Goal: Transaction & Acquisition: Purchase product/service

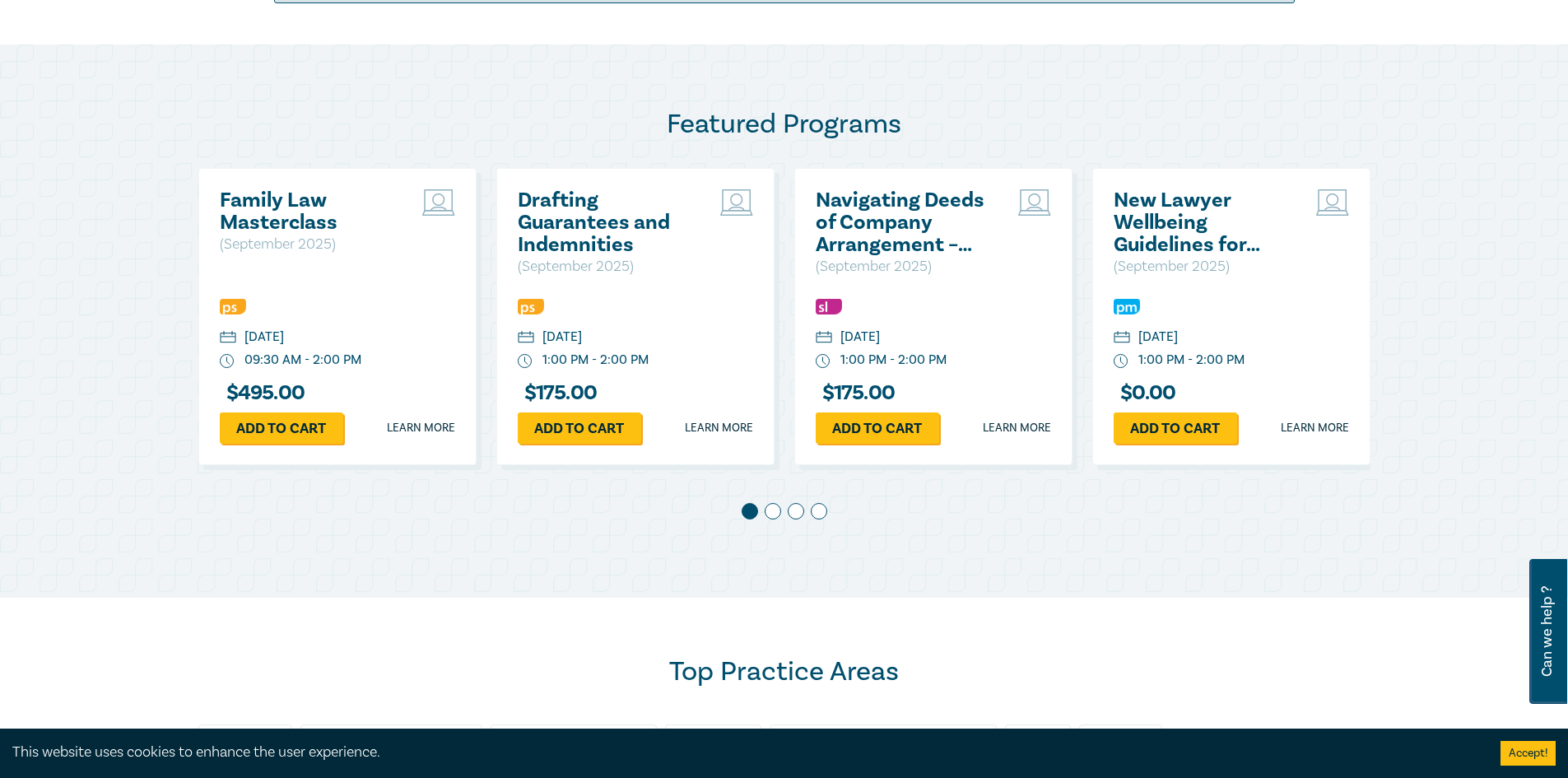
scroll to position [823, 0]
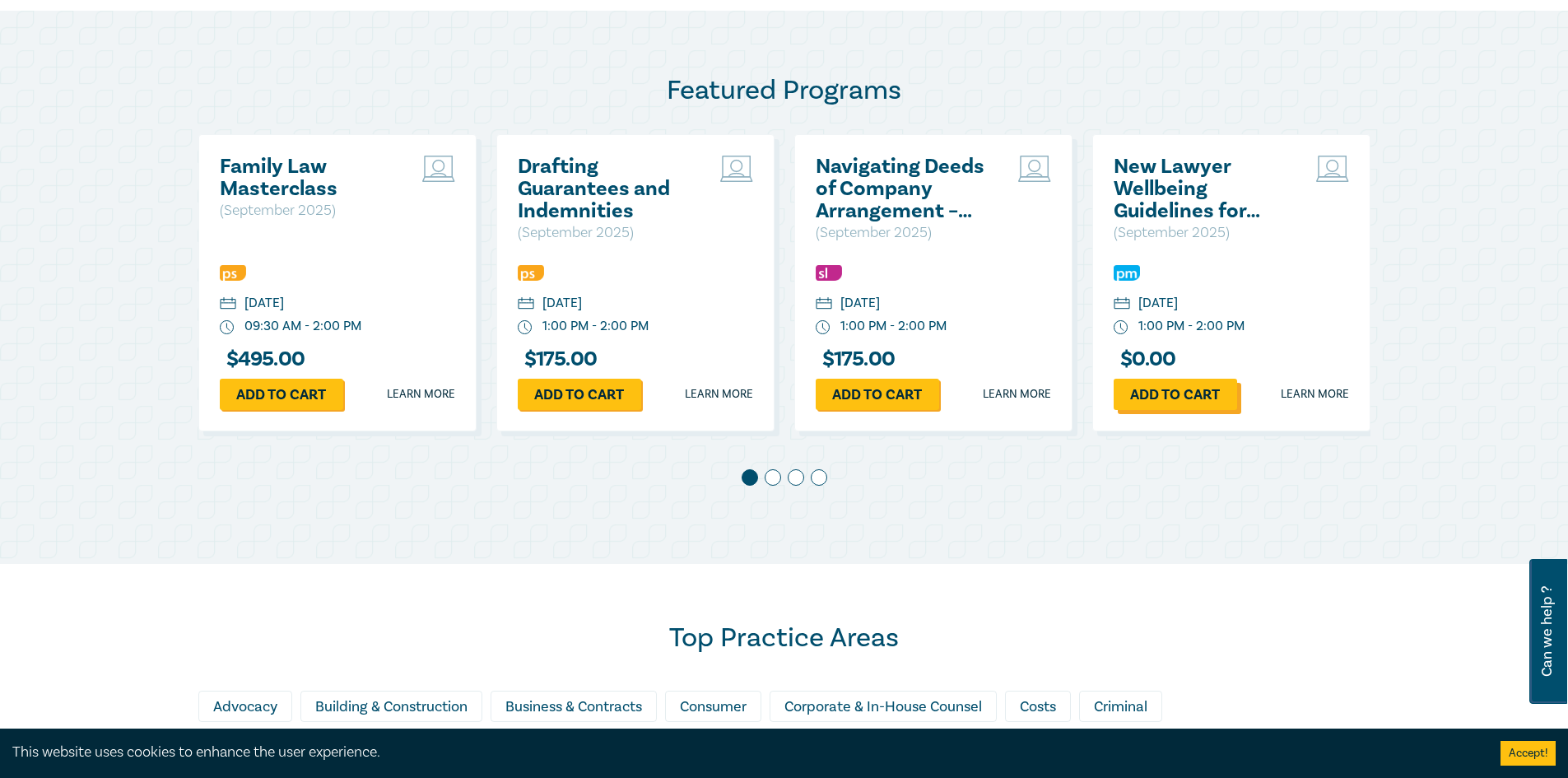
click at [1198, 399] on link "Add to cart" at bounding box center [1175, 394] width 124 height 31
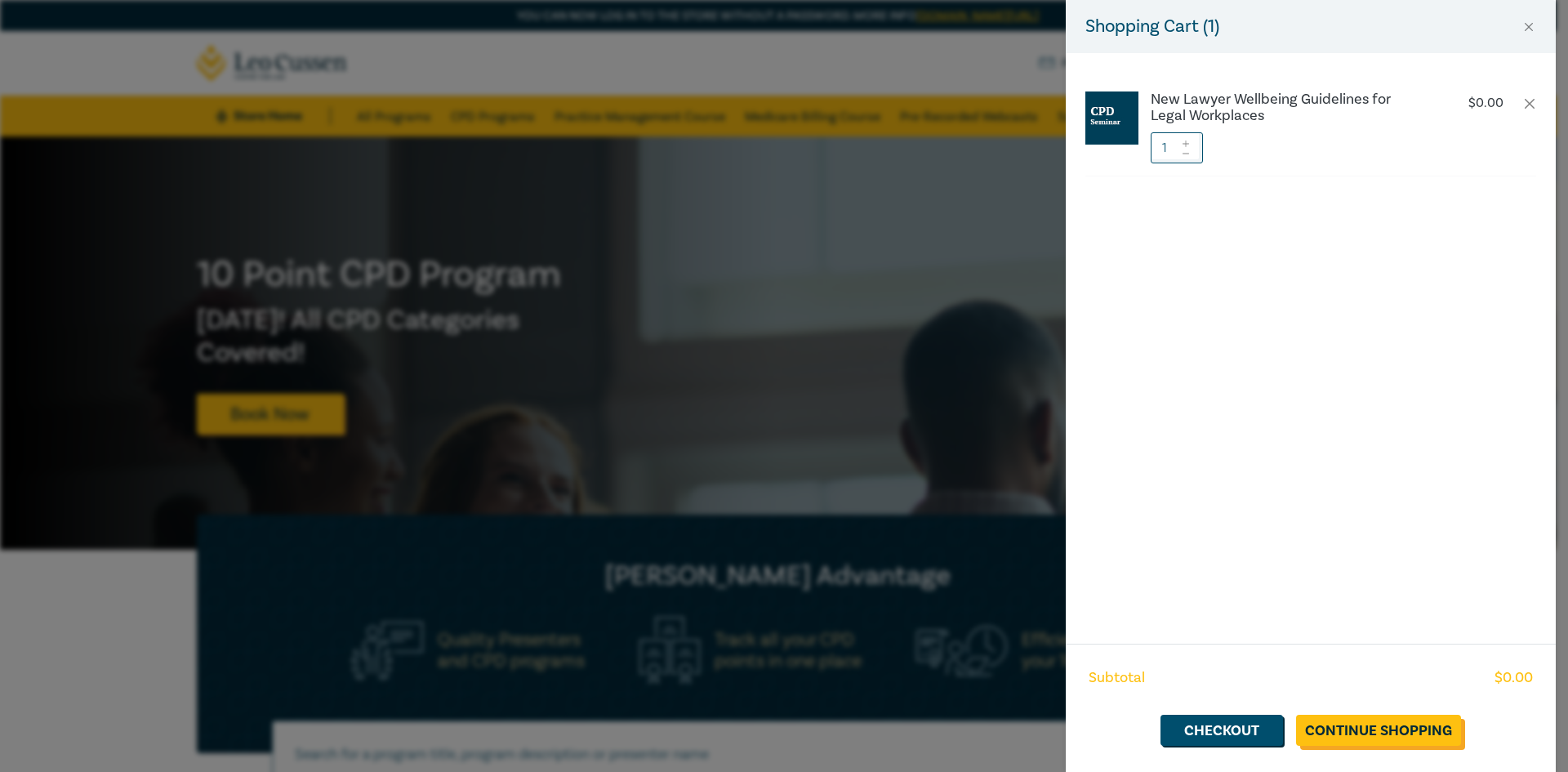
click at [1361, 720] on link "Continue Shopping" at bounding box center [1378, 729] width 165 height 31
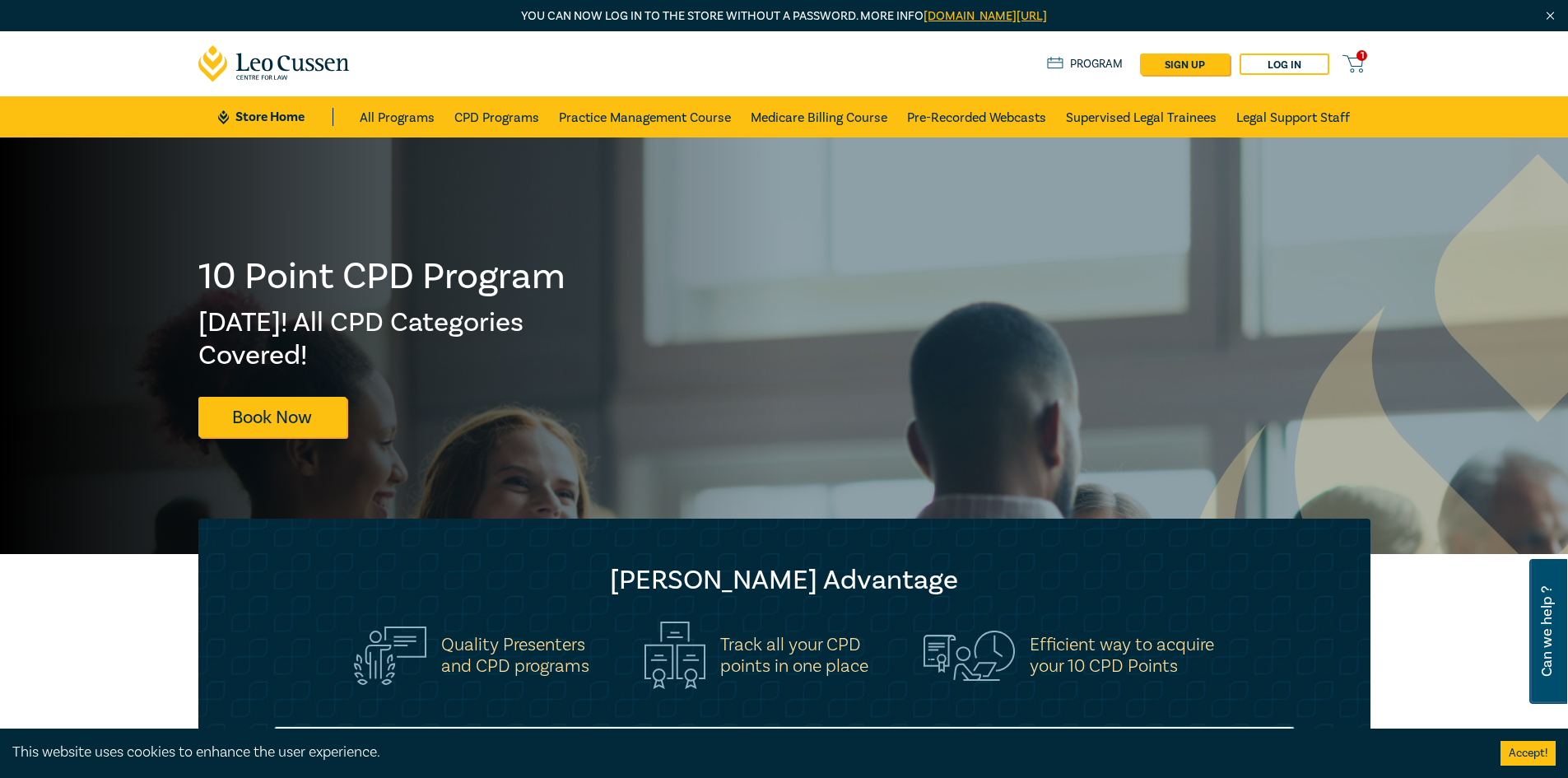
click at [1358, 55] on span "1" at bounding box center [1362, 56] width 11 height 11
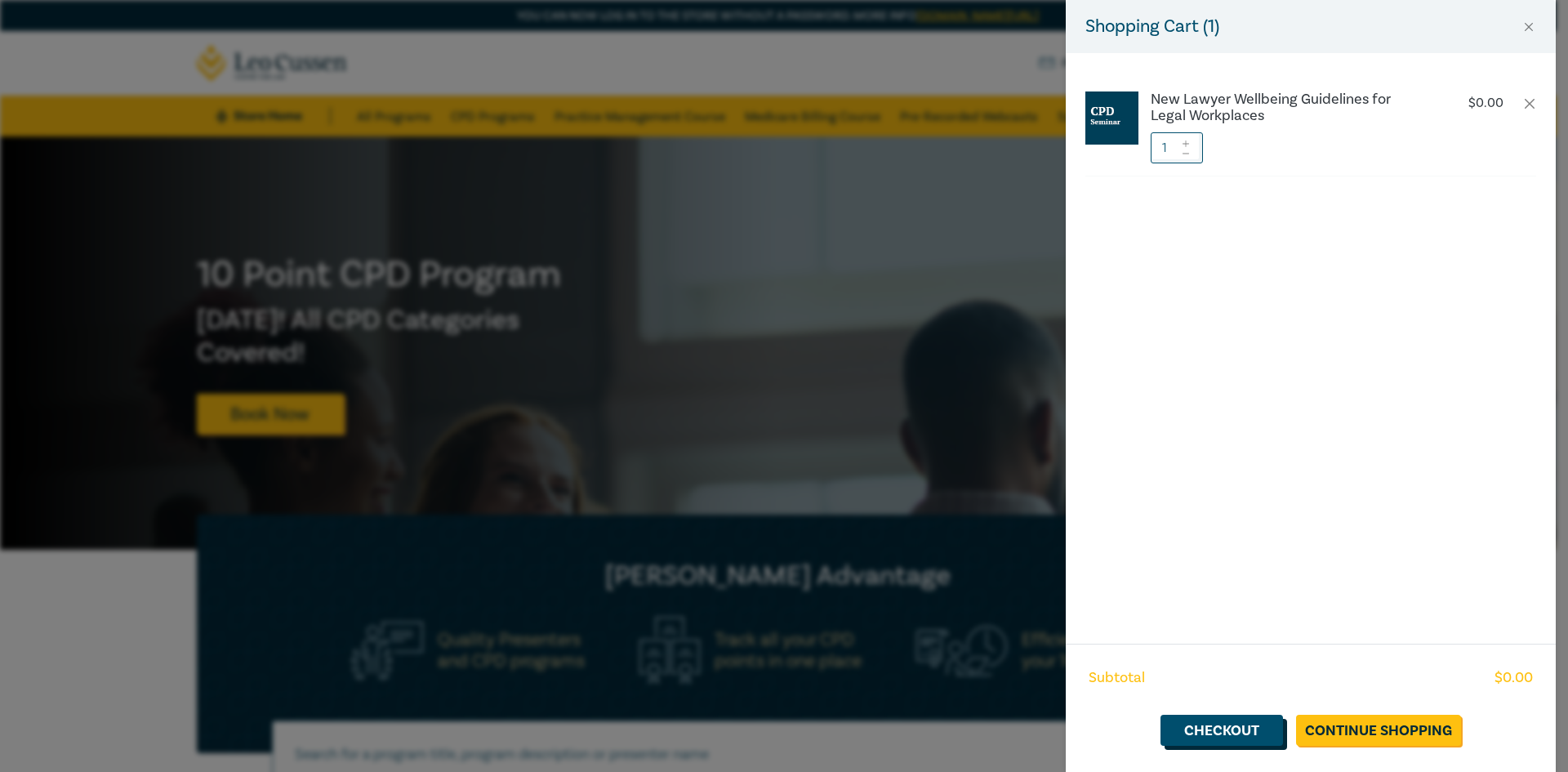
click at [1197, 725] on link "Checkout" at bounding box center [1221, 729] width 123 height 31
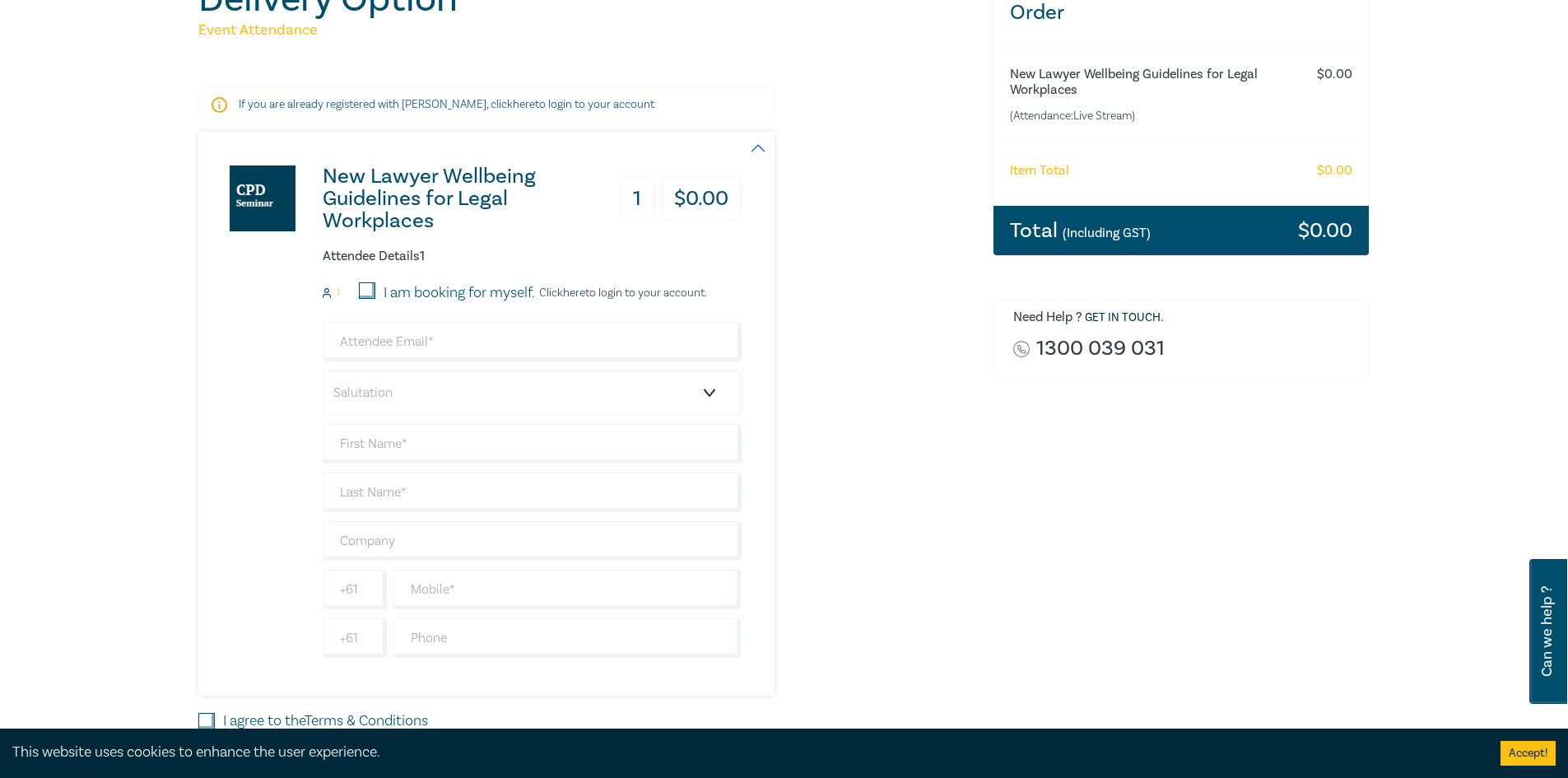
scroll to position [247, 0]
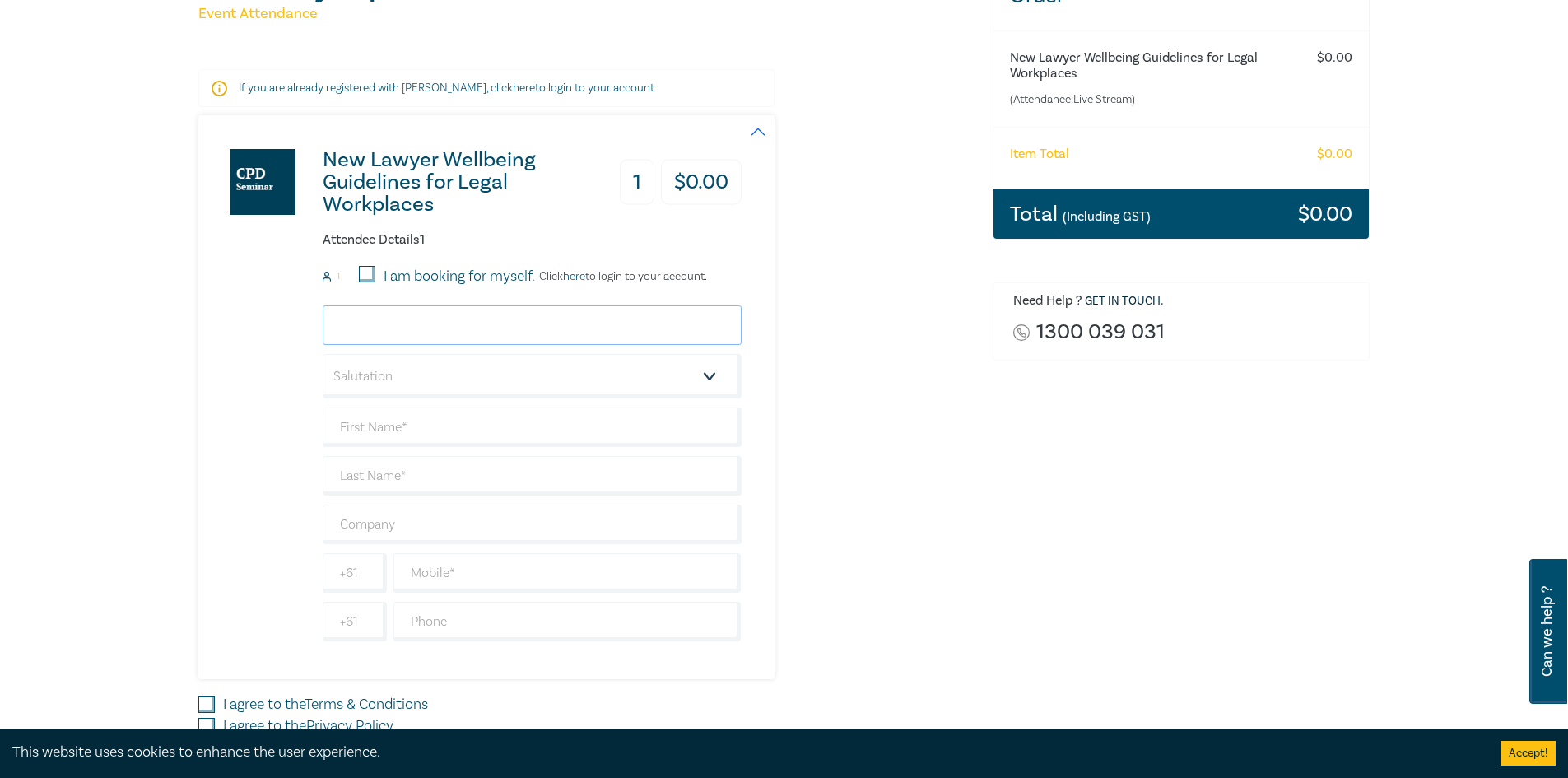
click at [429, 315] on input "email" at bounding box center [532, 325] width 419 height 40
type input "hanah@daviszucco.com"
click at [417, 369] on select "Salutation Mr. Mrs. Ms. Miss Dr. Prof. Other" at bounding box center [532, 376] width 419 height 45
select select "Miss"
click at [323, 354] on select "Salutation Mr. Mrs. Ms. Miss Dr. Prof. Other" at bounding box center [532, 376] width 419 height 45
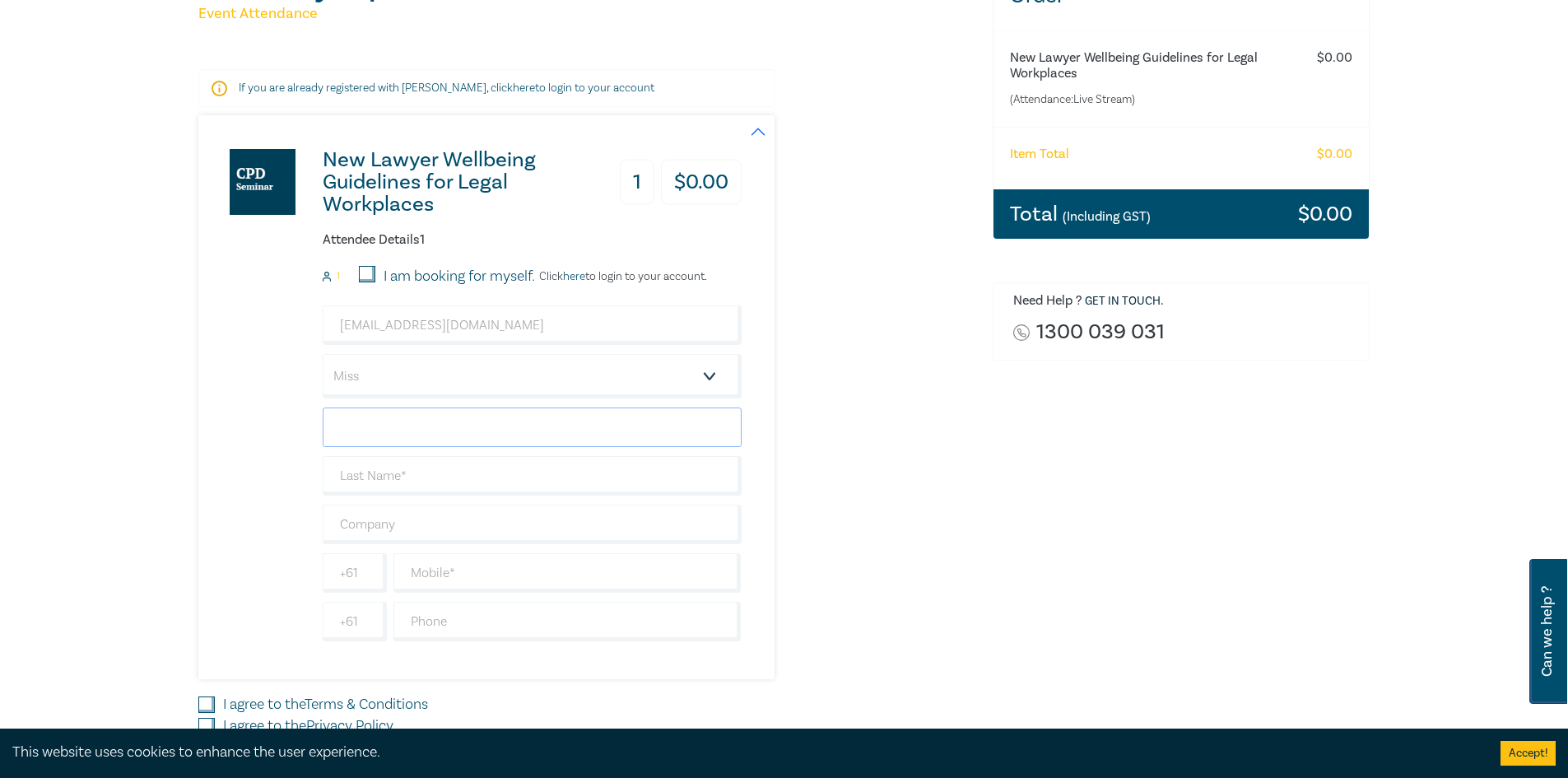
click at [389, 436] on input "text" at bounding box center [532, 427] width 419 height 40
type input "Hanah"
click at [413, 480] on input "text" at bounding box center [532, 475] width 419 height 40
type input "[PERSON_NAME]"
click at [422, 529] on input "text" at bounding box center [532, 524] width 419 height 40
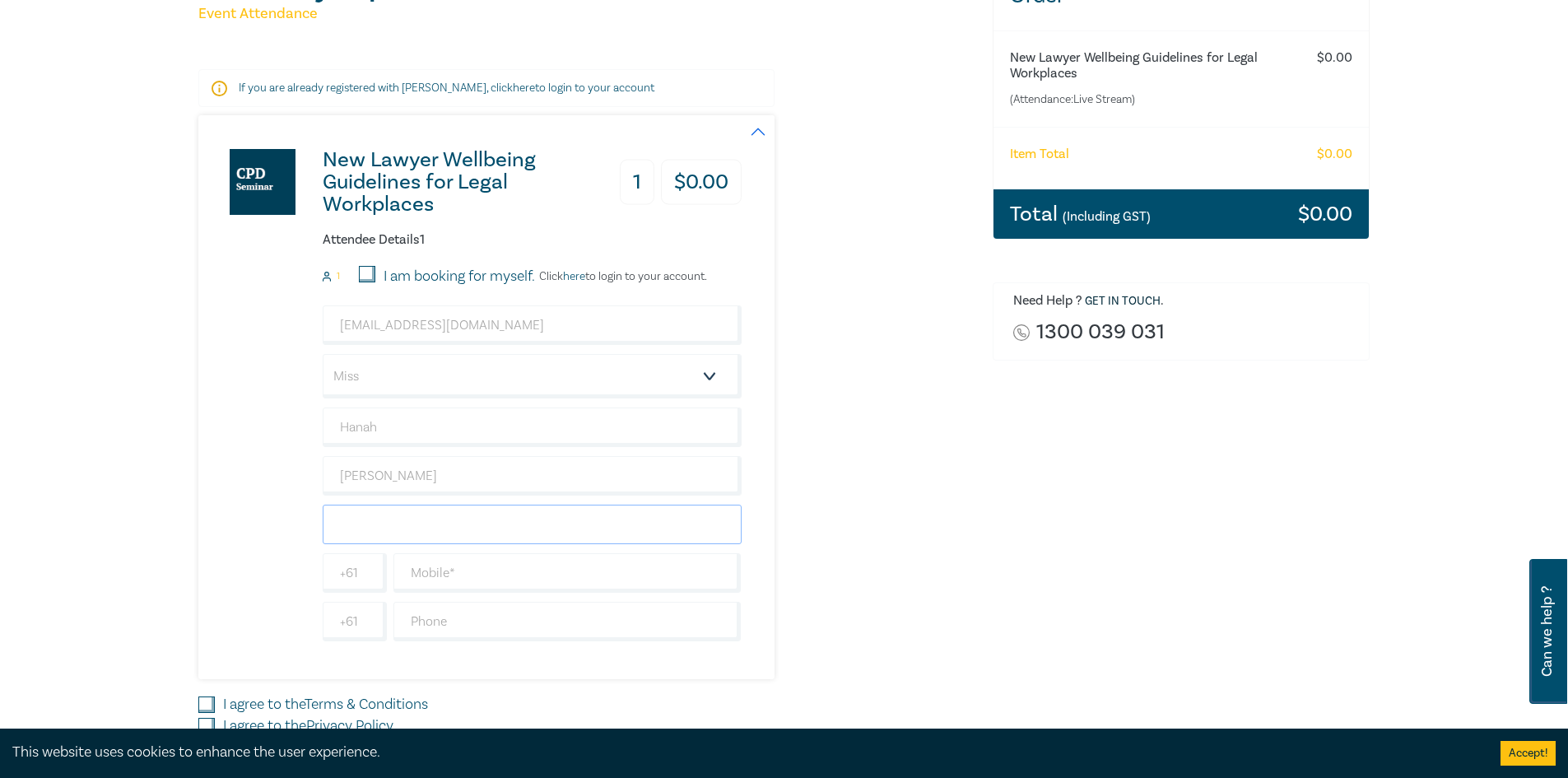
type input "[PERSON_NAME] Lawyers"
click at [451, 579] on input "text" at bounding box center [567, 573] width 348 height 40
click at [451, 615] on input "text" at bounding box center [567, 621] width 348 height 40
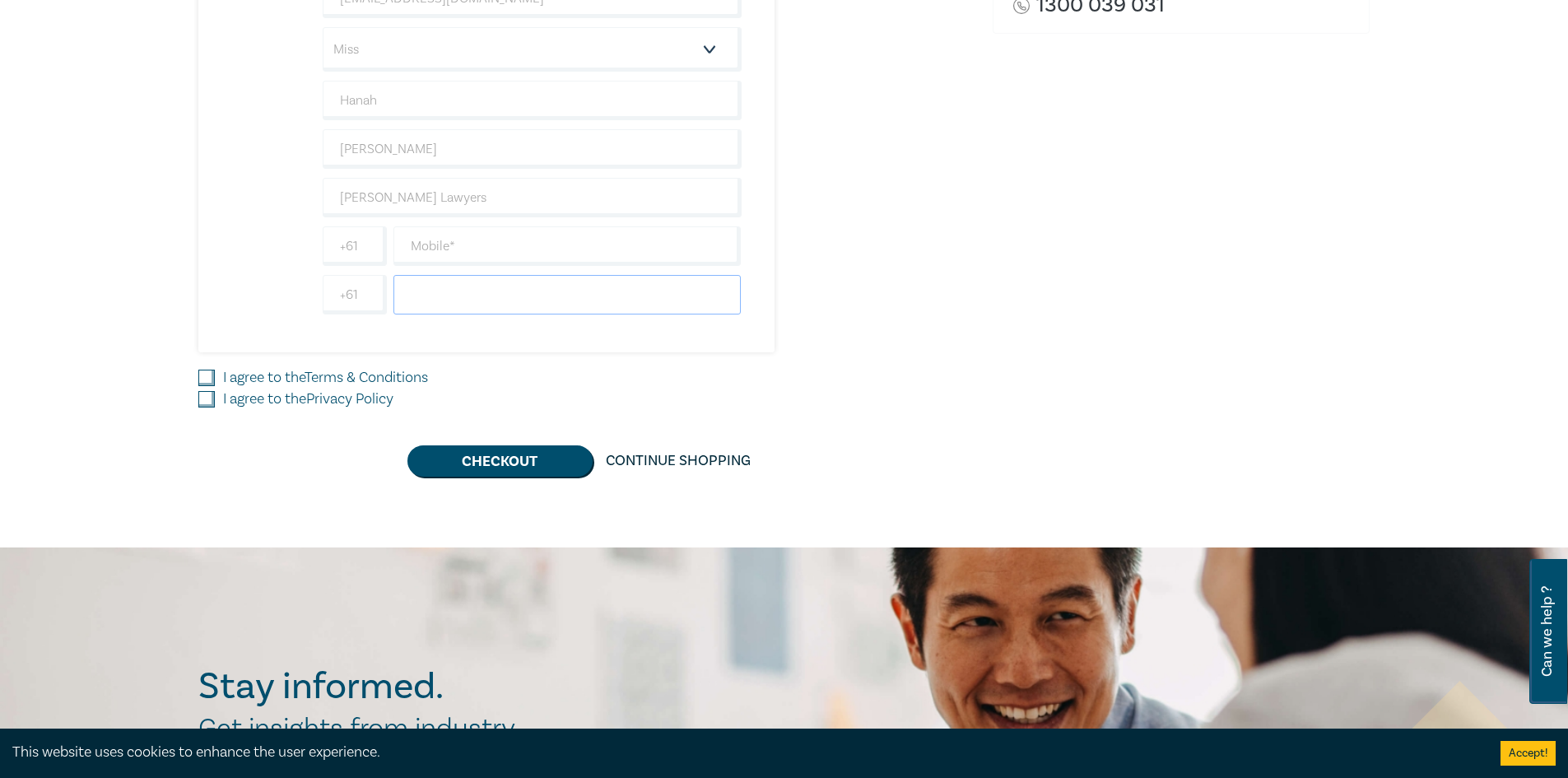
scroll to position [576, 0]
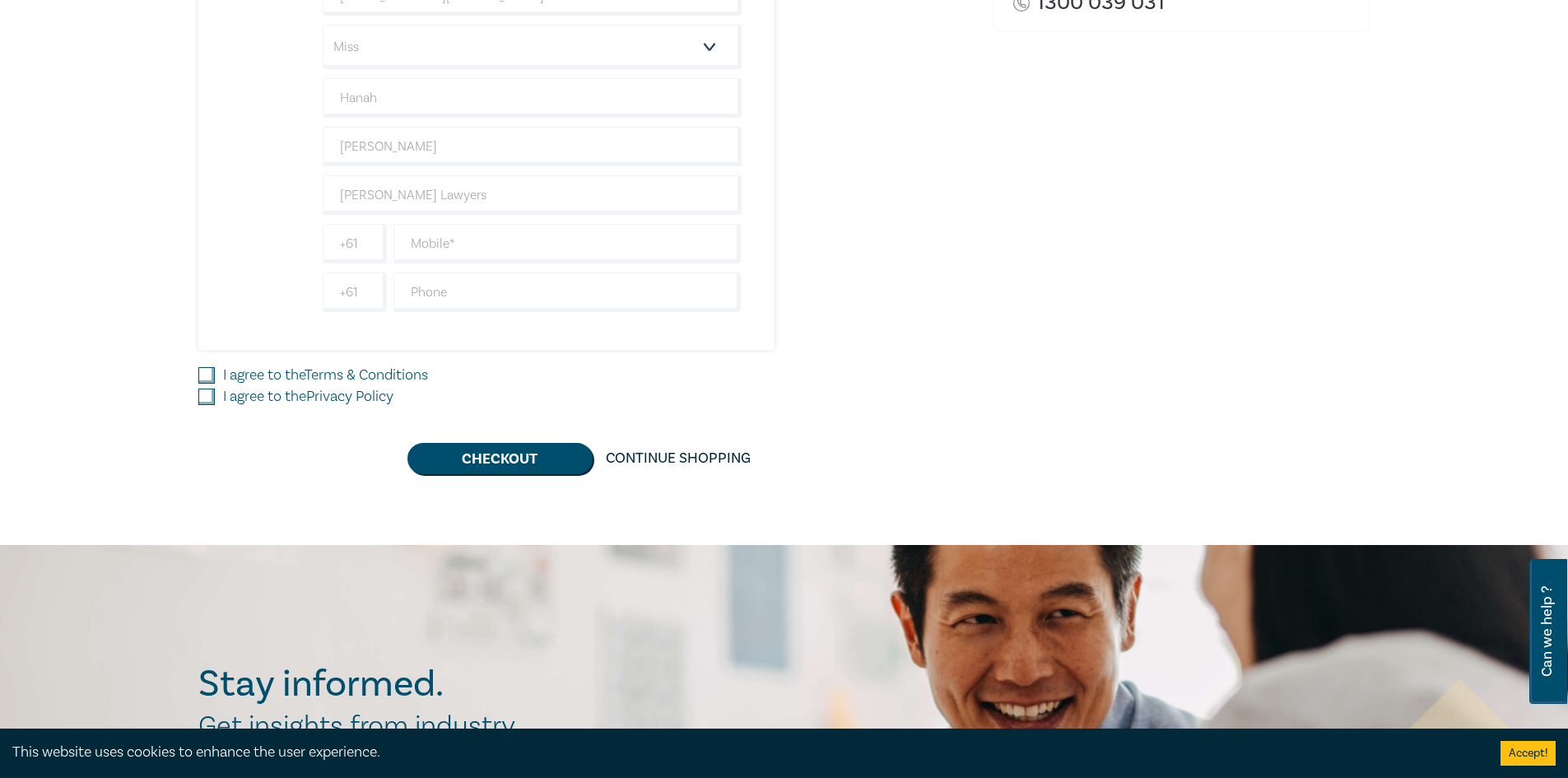
click at [210, 375] on input "I agree to the Terms & Conditions" at bounding box center [207, 376] width 17 height 17
checkbox input "true"
click at [202, 396] on input "I agree to the Privacy Policy" at bounding box center [207, 397] width 17 height 17
checkbox input "true"
click at [493, 453] on button "Checkout" at bounding box center [500, 458] width 185 height 31
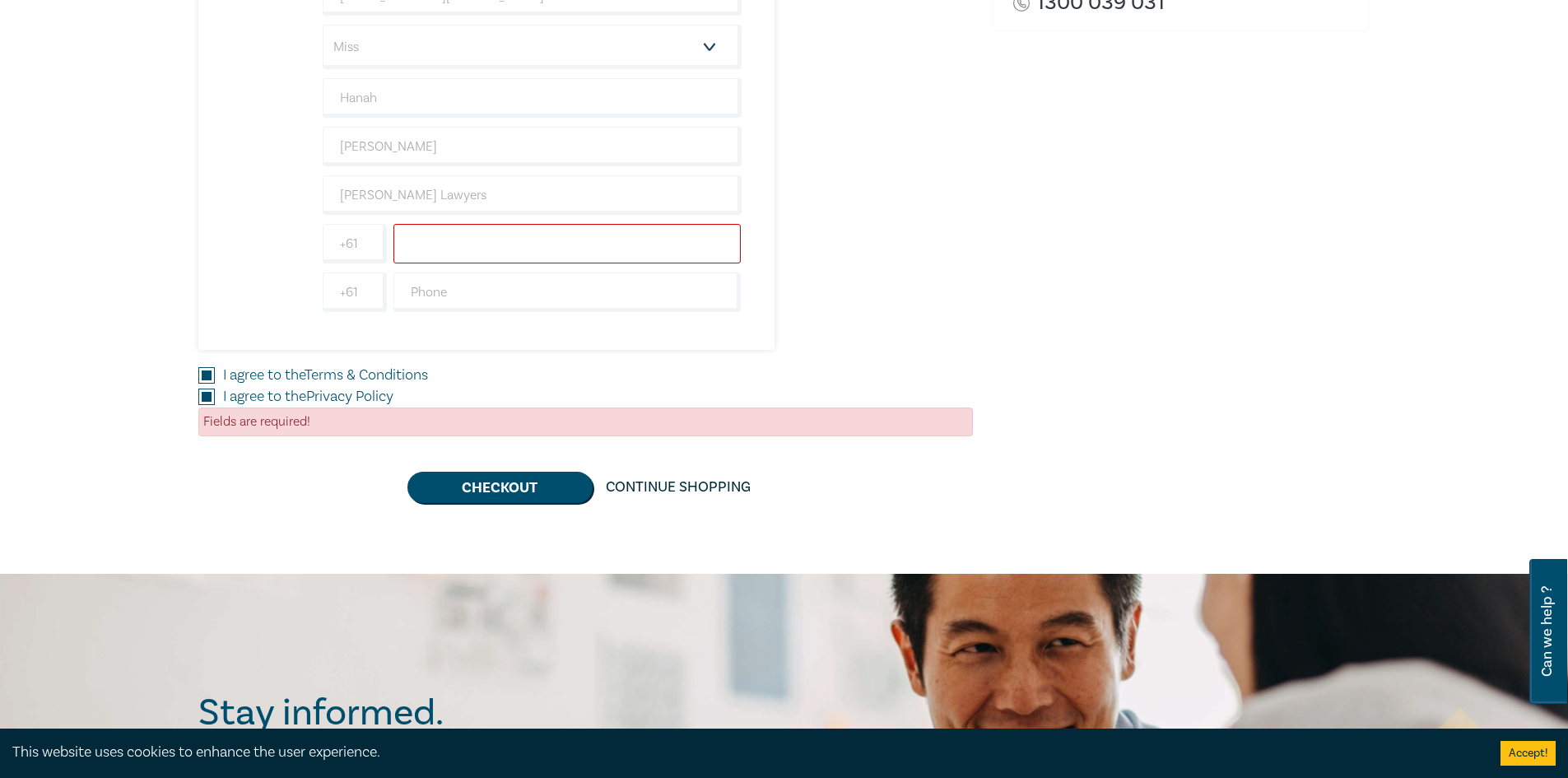
click at [503, 237] on input "text" at bounding box center [567, 243] width 348 height 40
click at [360, 247] on input "+61" at bounding box center [355, 243] width 64 height 40
drag, startPoint x: 333, startPoint y: 236, endPoint x: 435, endPoint y: 252, distance: 103.2
click at [418, 247] on div "+61" at bounding box center [531, 243] width 425 height 40
click at [464, 252] on input "text" at bounding box center [567, 243] width 348 height 40
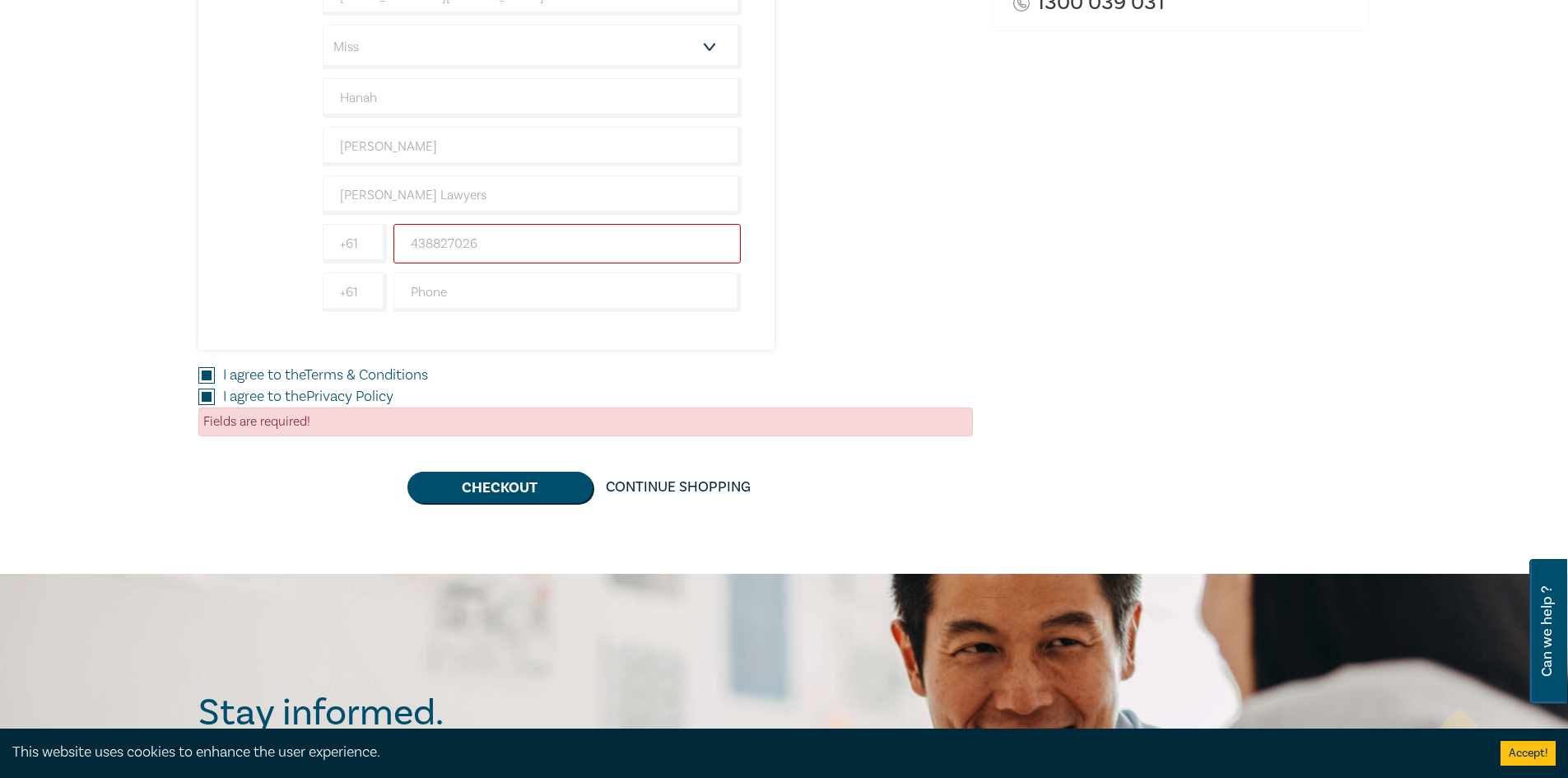
type input "438827026"
click at [934, 240] on div "New Lawyer Wellbeing Guidelines for Legal Workplaces 1 $ 0.00 Attendee Details …" at bounding box center [586, 68] width 775 height 564
click at [523, 492] on button "Checkout" at bounding box center [500, 487] width 185 height 31
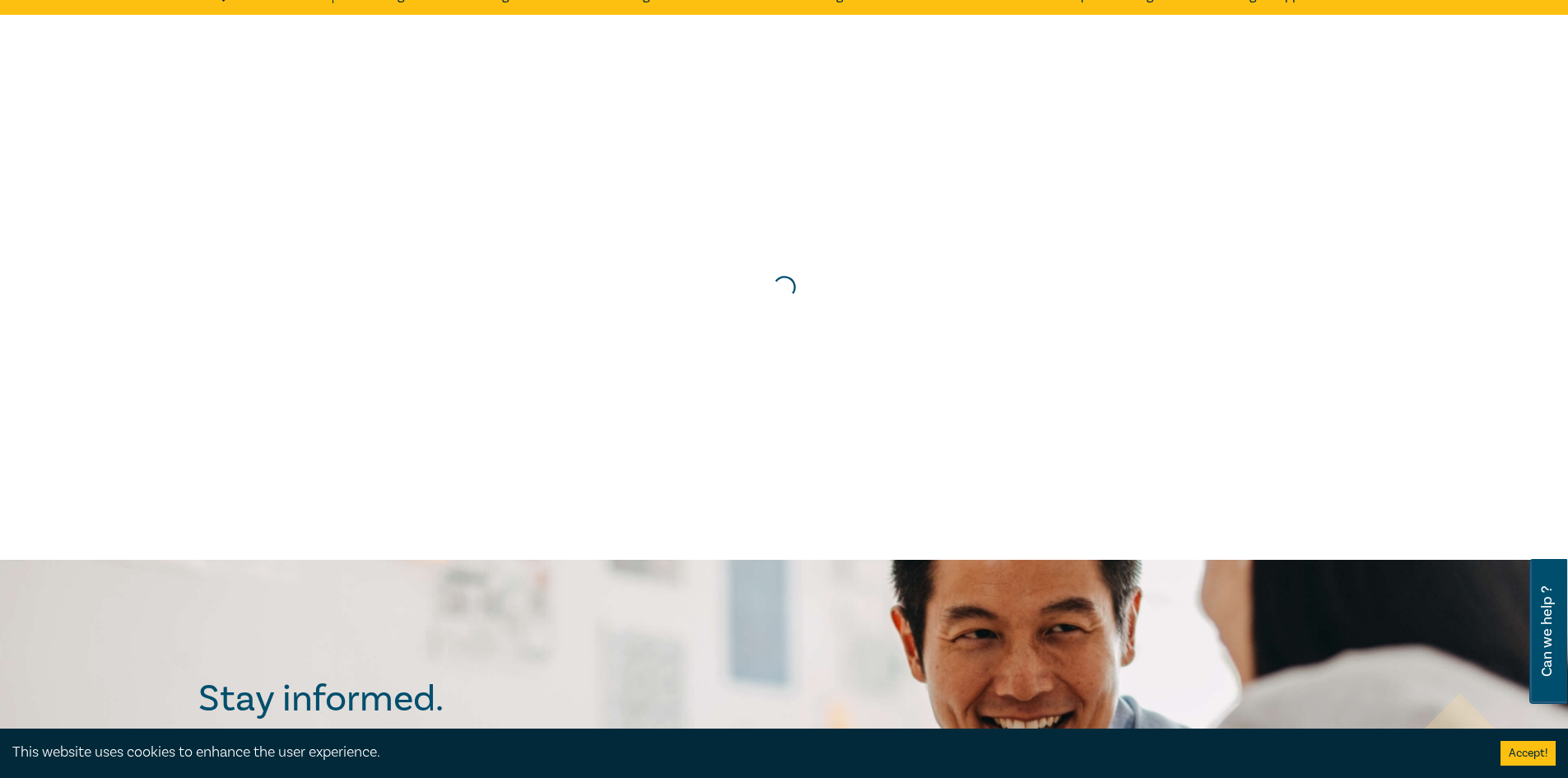
scroll to position [0, 0]
